Goal: Check status: Check status

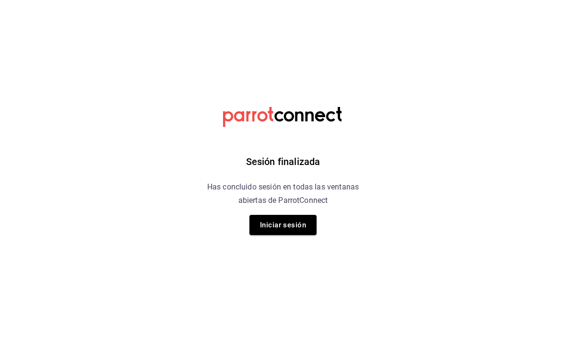
click at [298, 222] on button "Iniciar sesión" at bounding box center [282, 225] width 67 height 20
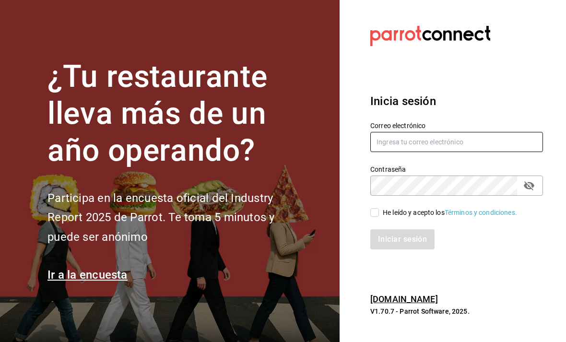
click at [461, 152] on input "text" at bounding box center [456, 142] width 173 height 20
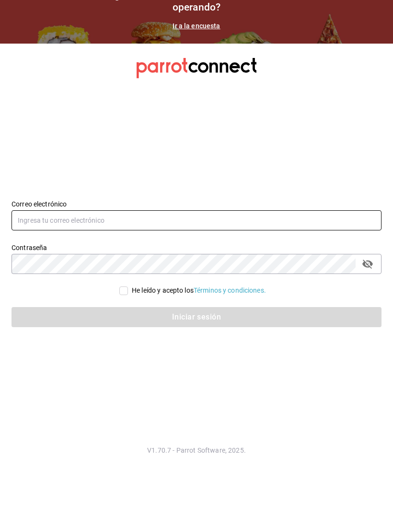
type input "[EMAIL_ADDRESS][DOMAIN_NAME]"
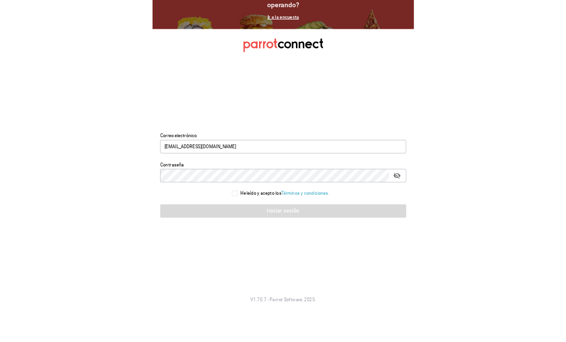
scroll to position [31, 0]
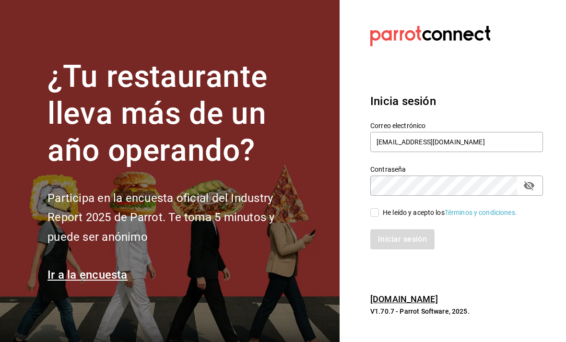
click at [375, 208] on input "He leído y acepto los Términos y condiciones." at bounding box center [374, 212] width 9 height 9
checkbox input "true"
click at [405, 229] on button "Iniciar sesión" at bounding box center [402, 239] width 65 height 20
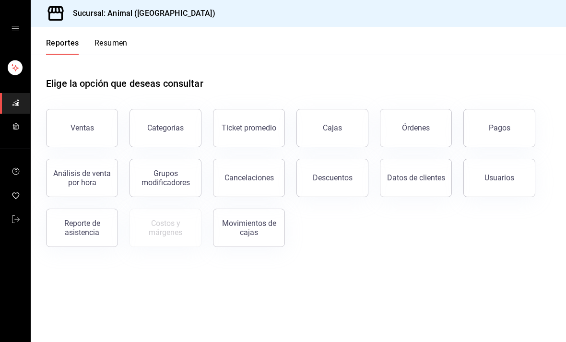
click at [397, 127] on button "Órdenes" at bounding box center [416, 128] width 72 height 38
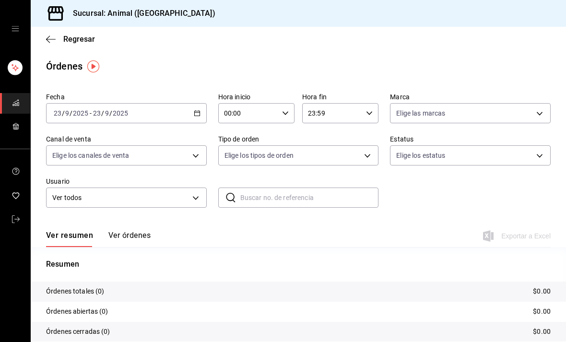
click at [202, 111] on div "[DATE] [DATE] - [DATE] [DATE]" at bounding box center [126, 113] width 161 height 20
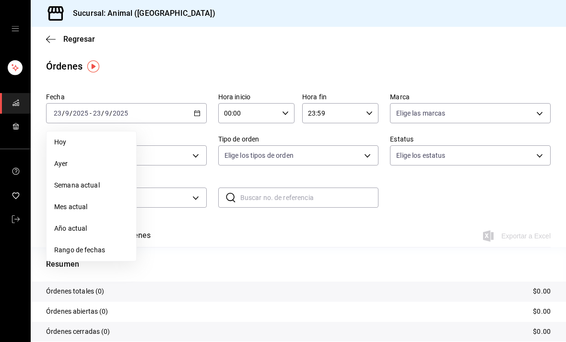
click at [70, 245] on span "Rango de fechas" at bounding box center [91, 250] width 74 height 10
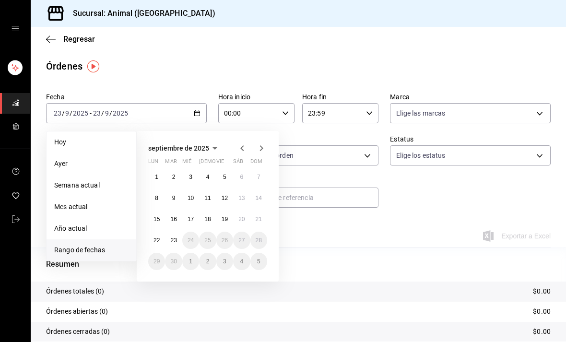
click at [260, 218] on abbr "21" at bounding box center [258, 219] width 6 height 7
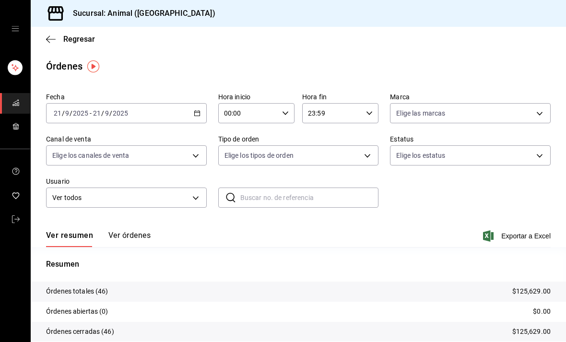
click at [122, 227] on div "Ver resumen Ver órdenes Exportar a Excel" at bounding box center [298, 233] width 504 height 28
click at [118, 234] on button "Ver órdenes" at bounding box center [129, 239] width 42 height 16
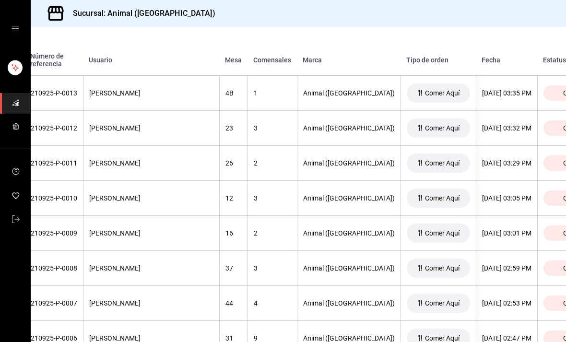
scroll to position [1234, 91]
click at [559, 237] on span "Cerrada" at bounding box center [575, 234] width 32 height 8
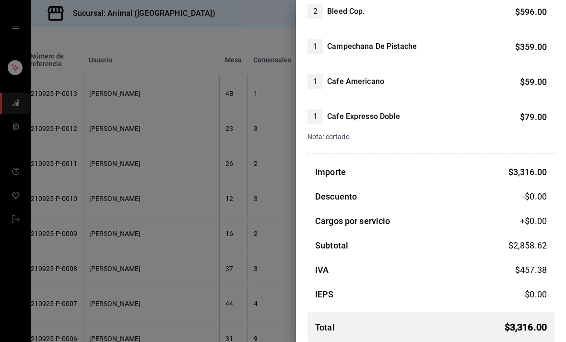
scroll to position [402, 0]
